Goal: Information Seeking & Learning: Check status

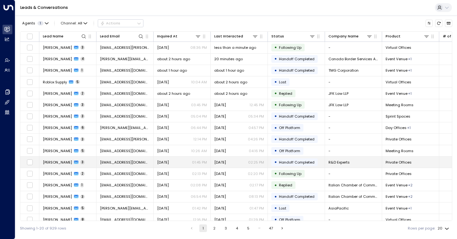
click at [245, 162] on div "[DATE] 02:25 PM" at bounding box center [239, 162] width 50 height 5
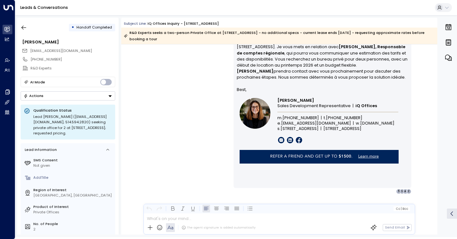
scroll to position [789, 0]
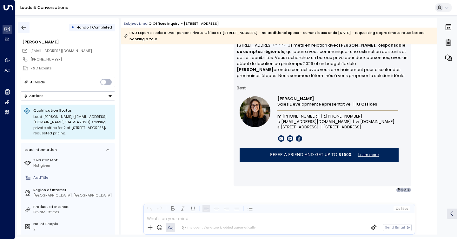
click at [22, 26] on icon "button" at bounding box center [24, 27] width 6 height 6
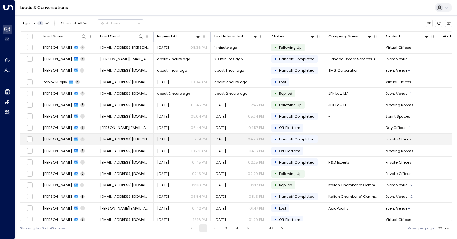
click at [287, 142] on span "Handoff Completed" at bounding box center [297, 139] width 36 height 5
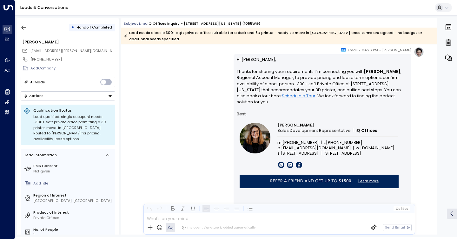
scroll to position [757, 0]
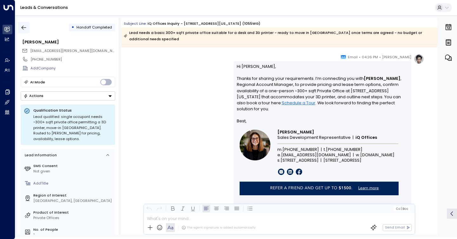
click at [21, 26] on icon "button" at bounding box center [24, 27] width 6 height 6
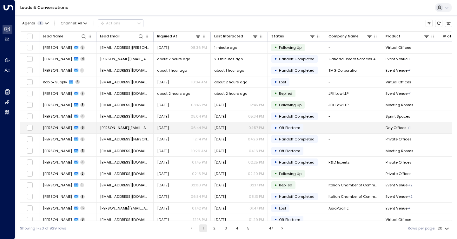
click at [279, 130] on span "Off Platform" at bounding box center [289, 127] width 21 height 5
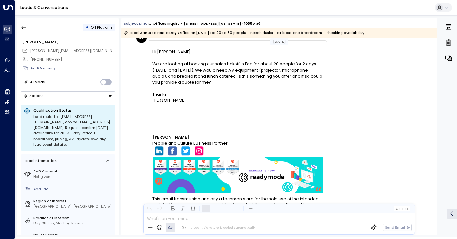
scroll to position [1399, 0]
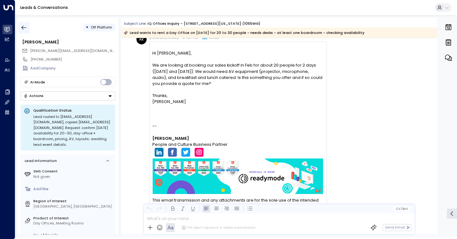
click at [28, 26] on button "button" at bounding box center [23, 27] width 11 height 11
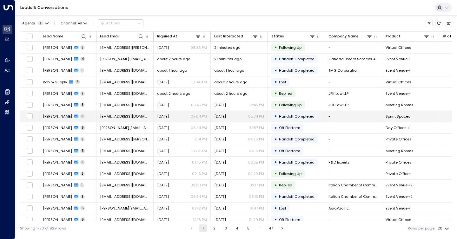
click at [228, 112] on td "[DATE] 05:34 PM" at bounding box center [239, 116] width 57 height 11
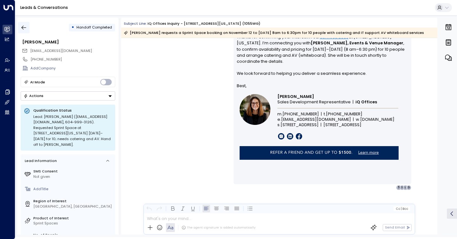
scroll to position [726, 0]
click at [24, 26] on icon "button" at bounding box center [24, 27] width 6 height 6
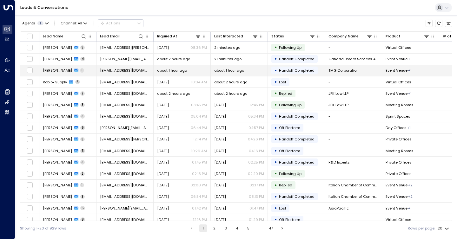
click at [273, 70] on div "• Handoff Completed" at bounding box center [294, 71] width 46 height 8
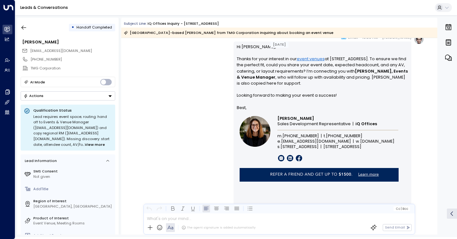
scroll to position [338, 0]
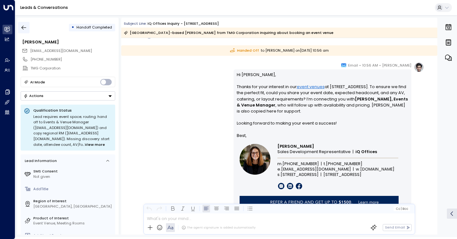
click at [26, 25] on icon "button" at bounding box center [24, 27] width 6 height 6
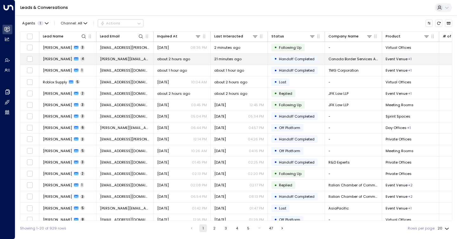
click at [334, 59] on span "Canada Border Services Agency" at bounding box center [353, 58] width 50 height 5
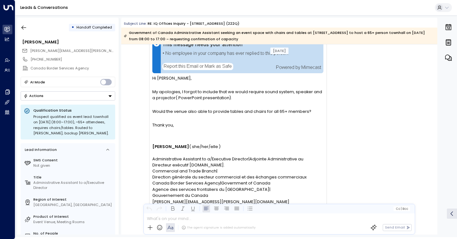
scroll to position [1036, 0]
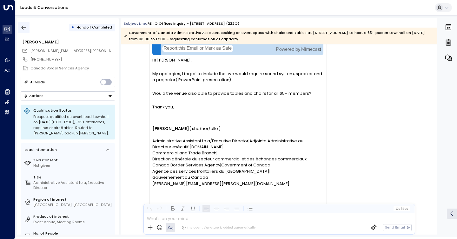
click at [22, 24] on button "button" at bounding box center [23, 27] width 11 height 11
